Goal: Task Accomplishment & Management: Manage account settings

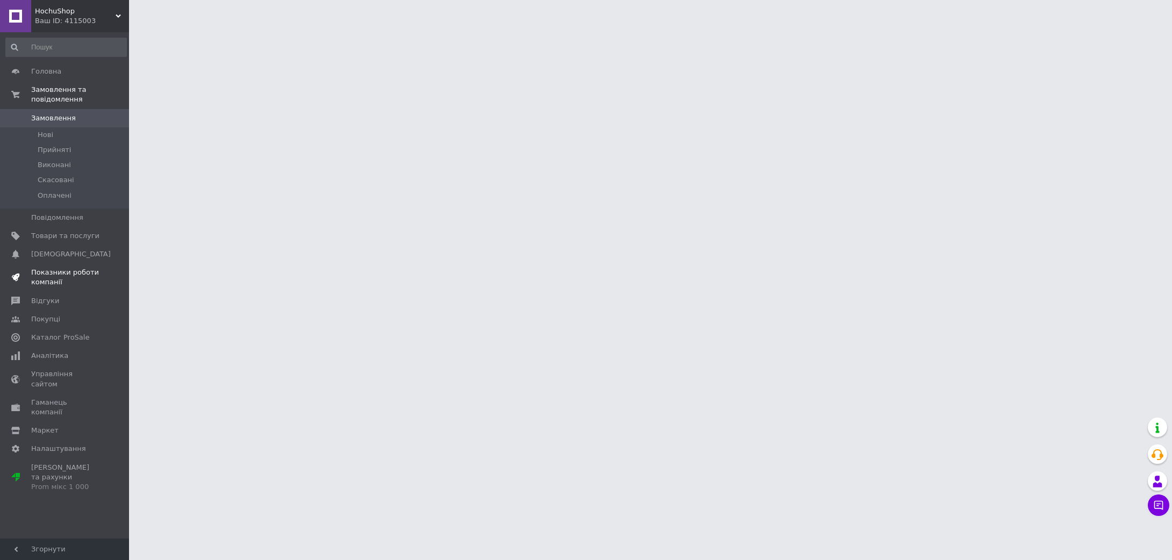
click at [61, 278] on span "Показники роботи компанії" at bounding box center [65, 277] width 68 height 19
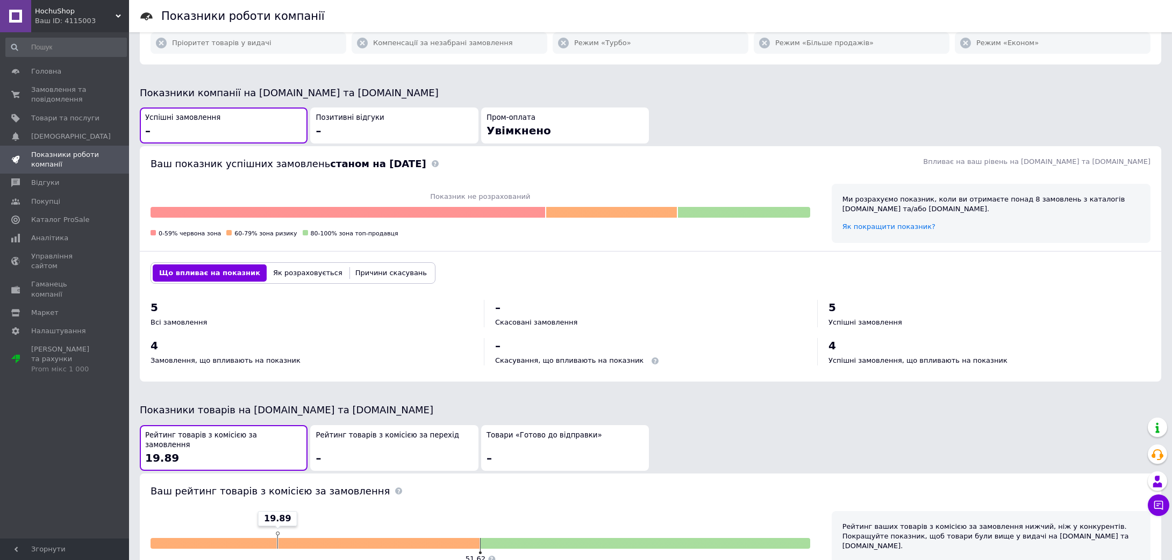
scroll to position [200, 0]
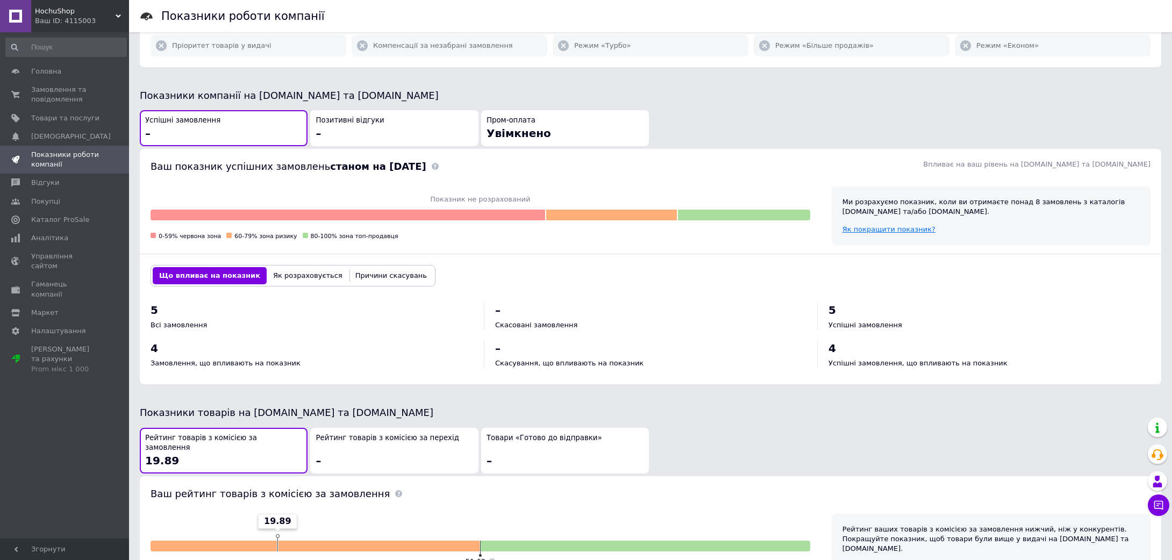
click at [866, 229] on span "Як покращити показник?" at bounding box center [888, 229] width 93 height 8
click at [310, 273] on button "Як розраховується" at bounding box center [308, 275] width 82 height 17
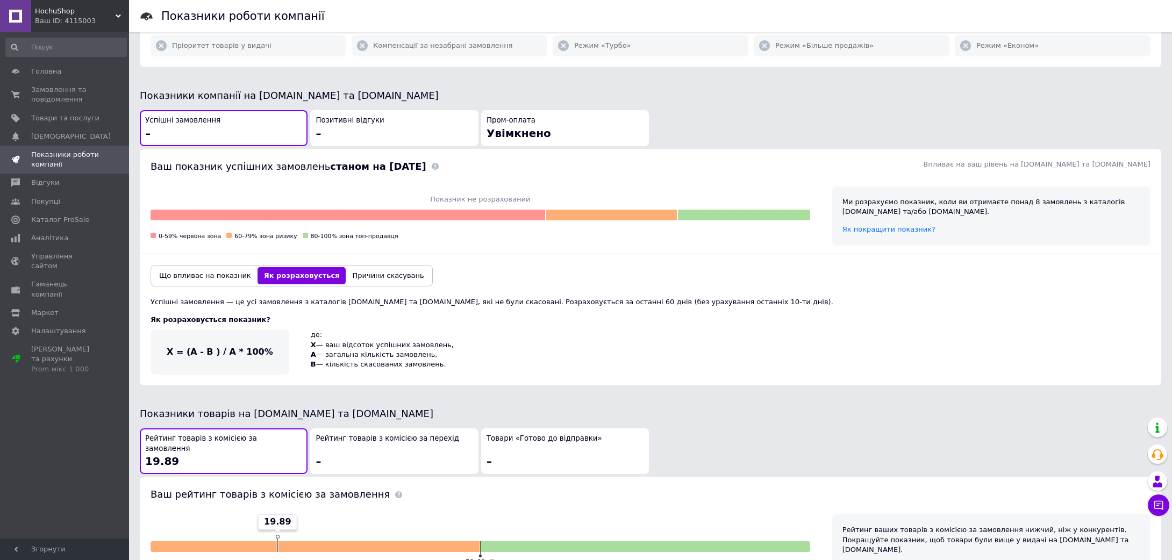
click at [197, 274] on button "Що впливає на показник" at bounding box center [205, 275] width 105 height 17
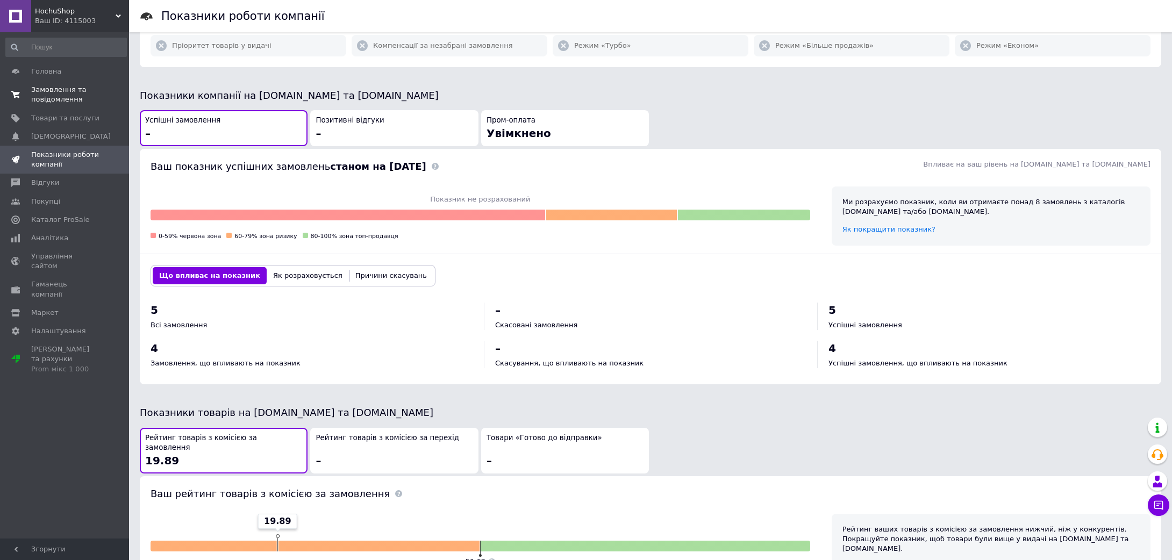
click at [71, 98] on span "Замовлення та повідомлення" at bounding box center [65, 94] width 68 height 19
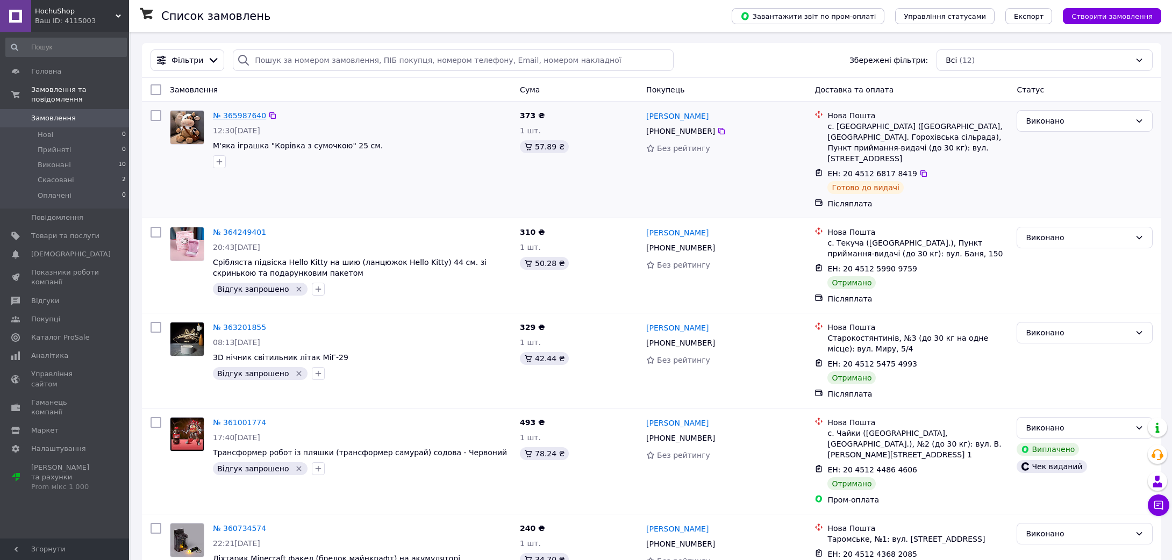
click at [239, 115] on link "№ 365987640" at bounding box center [239, 115] width 53 height 9
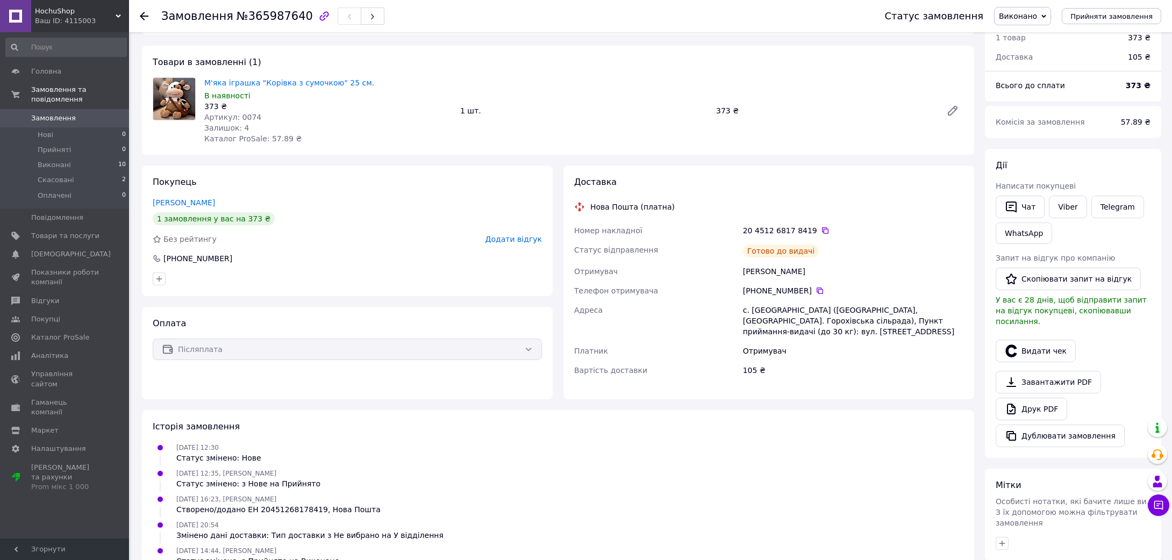
scroll to position [42, 0]
click at [1070, 203] on link "Viber" at bounding box center [1068, 207] width 38 height 23
click at [1086, 321] on div "[PERSON_NAME] покупцеві   Чат Viber Telegram WhatsApp Запит на відгук про компа…" at bounding box center [1072, 304] width 155 height 288
click at [1062, 278] on button "Скопіювати запит на відгук" at bounding box center [1067, 279] width 145 height 23
click at [1123, 384] on div "Завантажити PDF   Друк PDF   Дублювати замовлення" at bounding box center [1072, 409] width 155 height 76
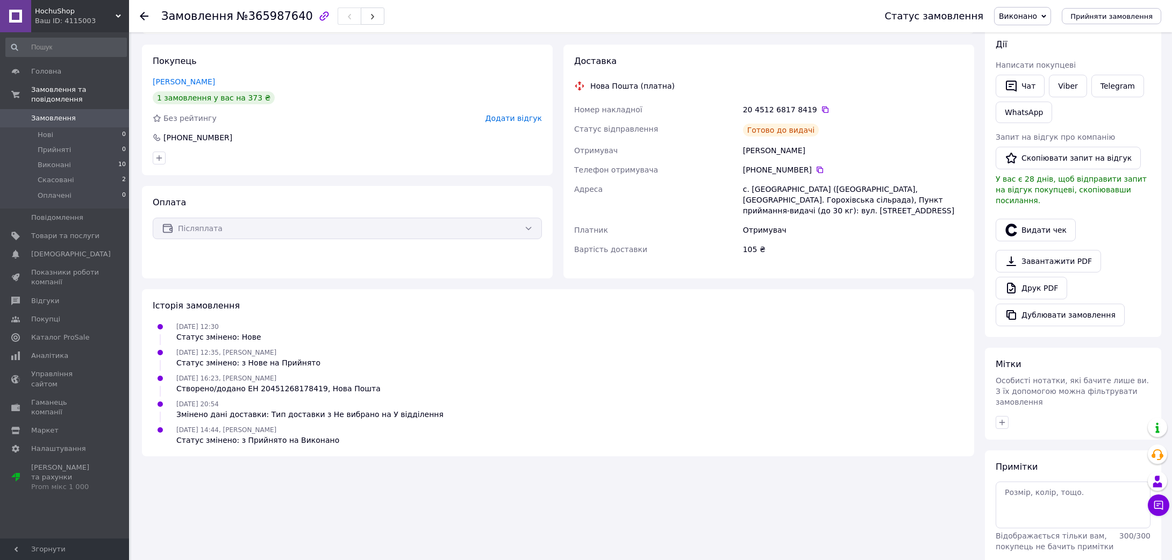
scroll to position [196, 0]
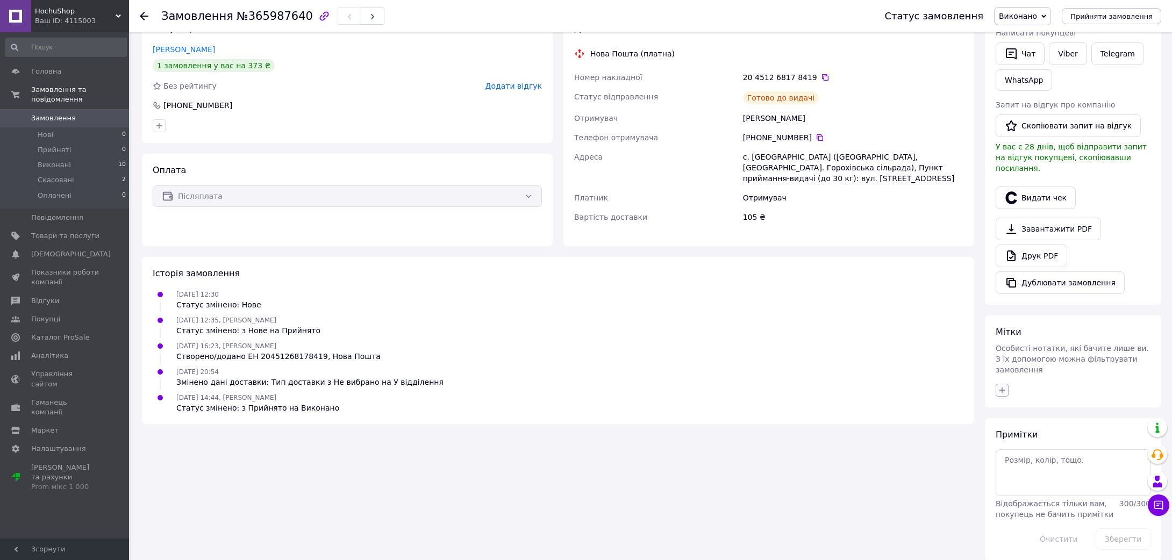
click at [1006, 386] on icon "button" at bounding box center [1002, 390] width 9 height 9
click at [1035, 438] on div "Відгук запрошено" at bounding box center [1046, 443] width 67 height 10
click at [1008, 438] on input "Відгук запрошено" at bounding box center [1004, 441] width 7 height 7
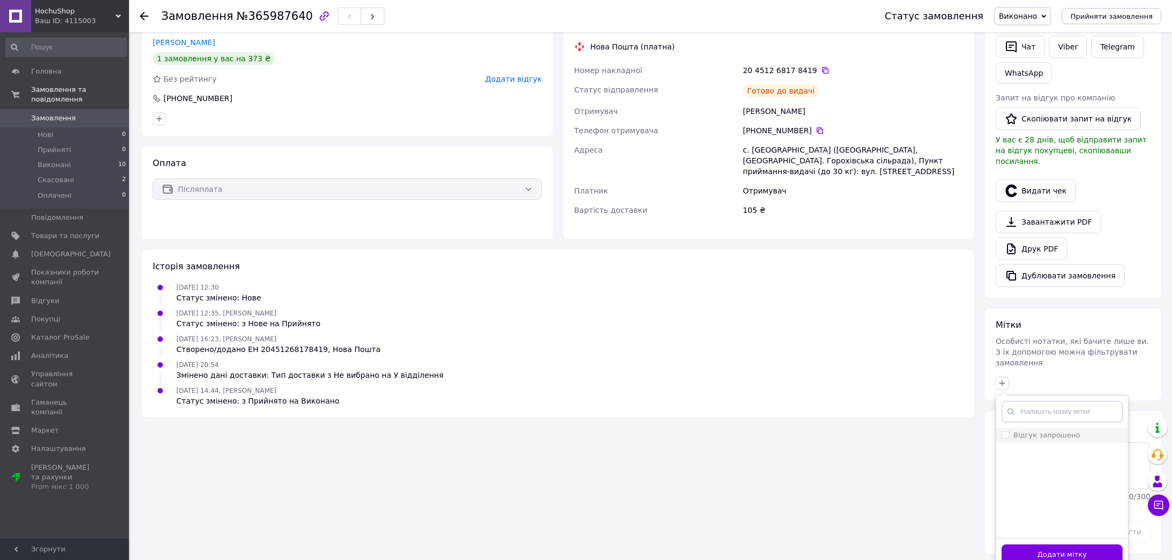
click at [1020, 431] on label "Відгук запрошено" at bounding box center [1046, 435] width 67 height 8
checkbox input "true"
click at [1070, 555] on div "Додати мітку" at bounding box center [1062, 554] width 132 height 33
click at [1069, 545] on button "Додати мітку" at bounding box center [1061, 555] width 121 height 21
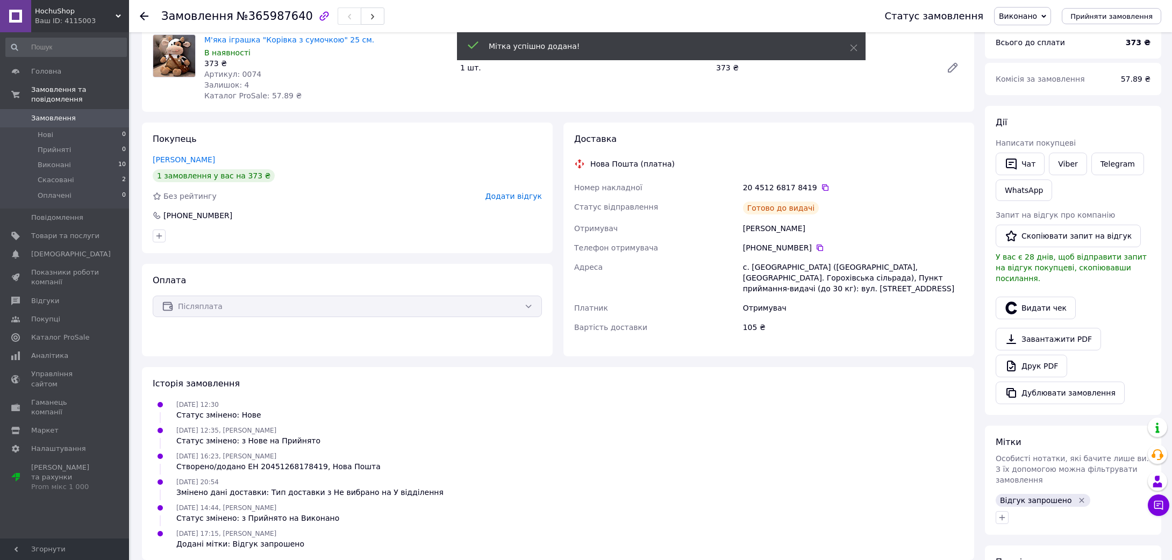
scroll to position [0, 0]
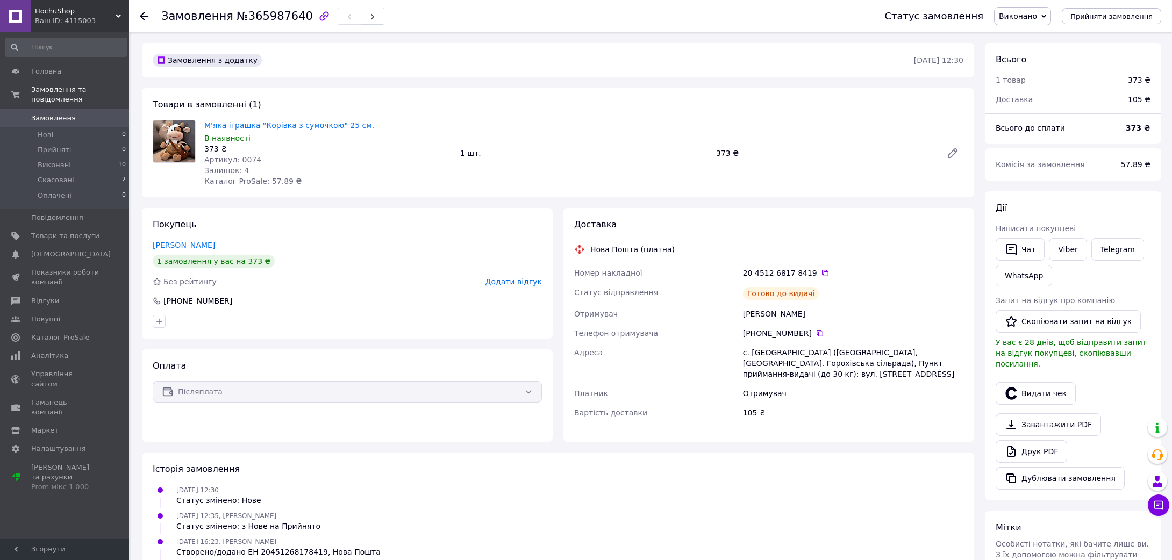
click at [71, 119] on span "Замовлення" at bounding box center [53, 118] width 45 height 10
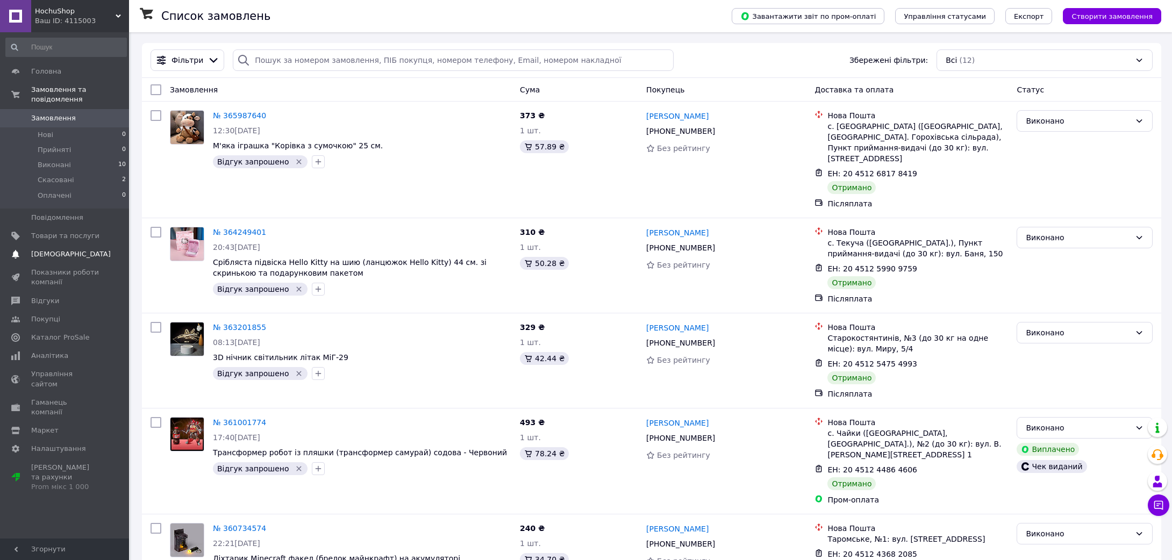
click at [71, 256] on span "[DEMOGRAPHIC_DATA]" at bounding box center [65, 254] width 68 height 10
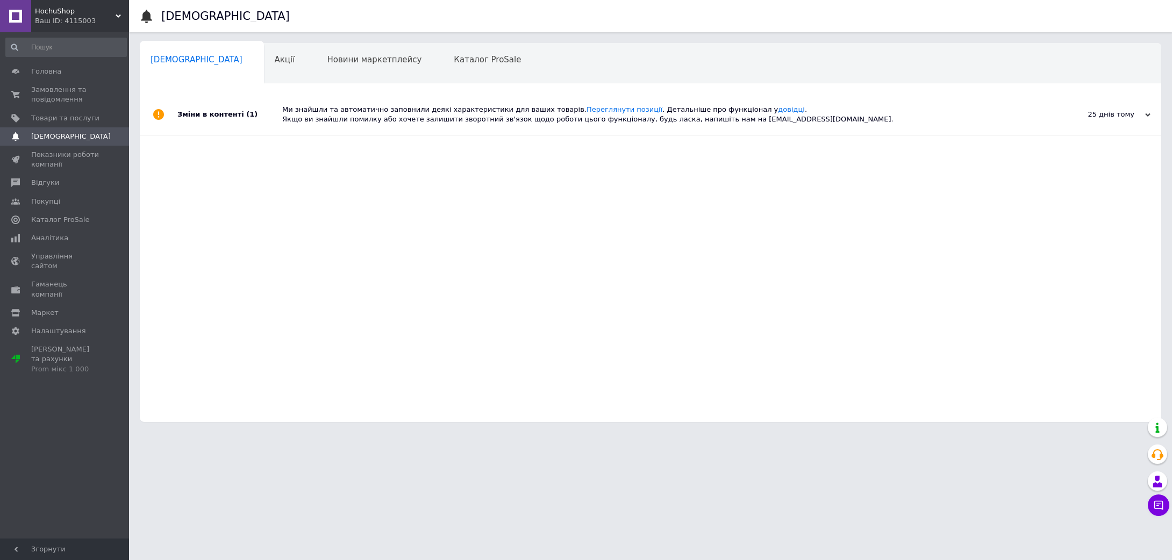
click at [196, 352] on div "Зміни в контенті (1) Ми знайшли та автоматично заповнили деякі характеристики д…" at bounding box center [650, 258] width 1021 height 328
